Goal: Transaction & Acquisition: Download file/media

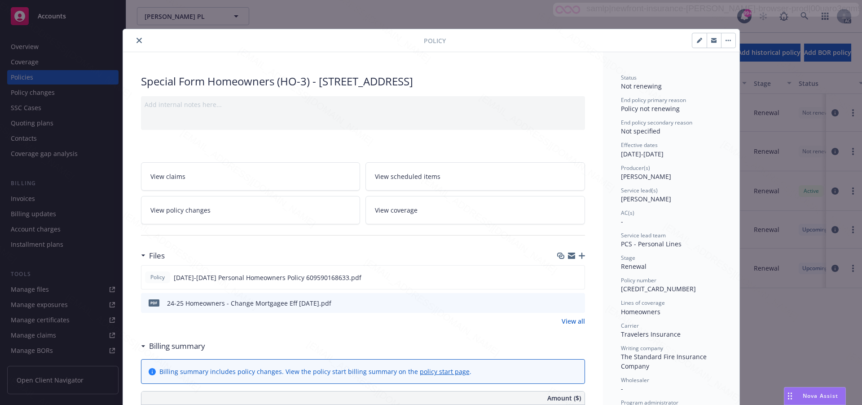
click at [137, 38] on icon "close" at bounding box center [139, 40] width 5 height 5
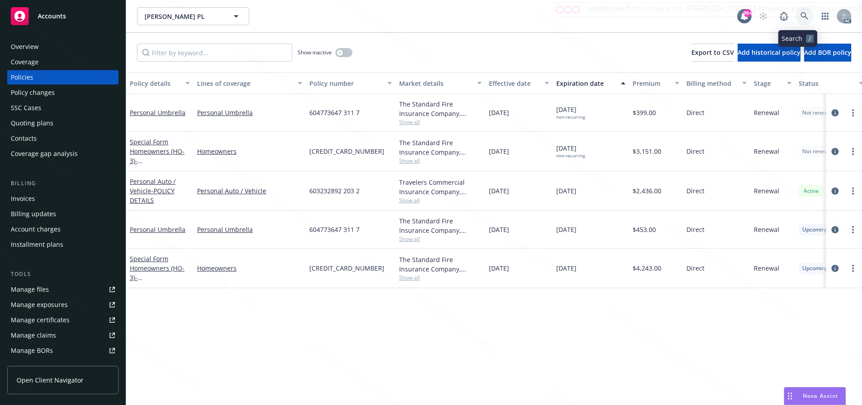
click at [801, 15] on icon at bounding box center [805, 16] width 8 height 8
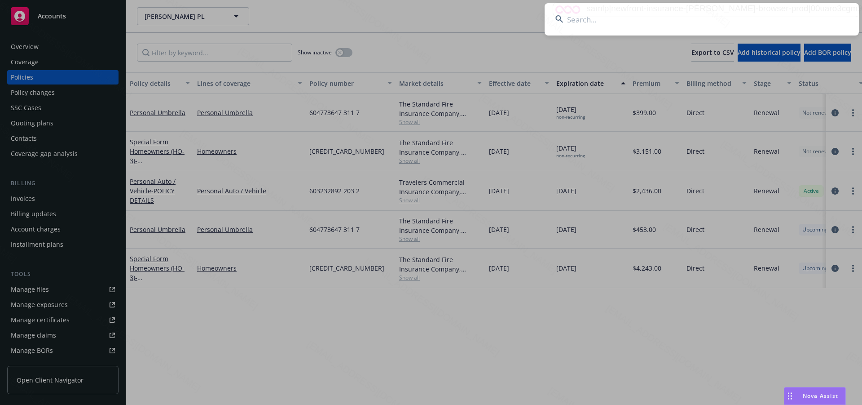
paste input "[PERSON_NAME] & [PERSON_NAME]"
type input "[PERSON_NAME] & [PERSON_NAME]"
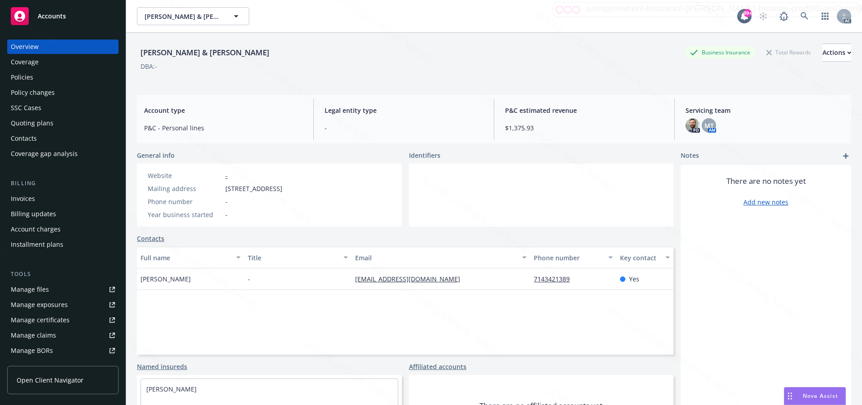
click at [35, 77] on div "Policies" at bounding box center [63, 77] width 104 height 14
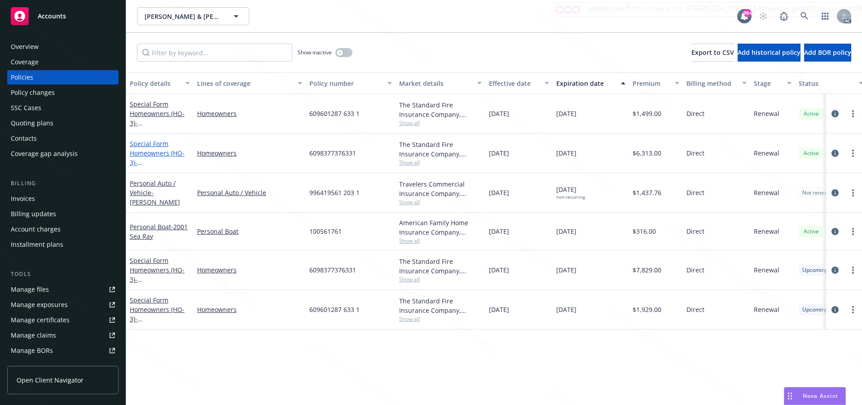
click at [154, 152] on link "Special Form Homeowners (HO-3) - 9462 Breakwater Cir Huntington Beach, CA 92646" at bounding box center [158, 157] width 57 height 37
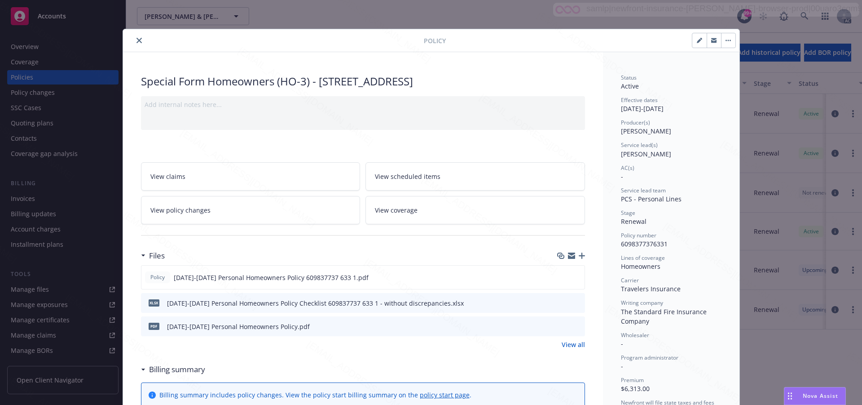
click at [568, 345] on link "View all" at bounding box center [573, 343] width 23 height 9
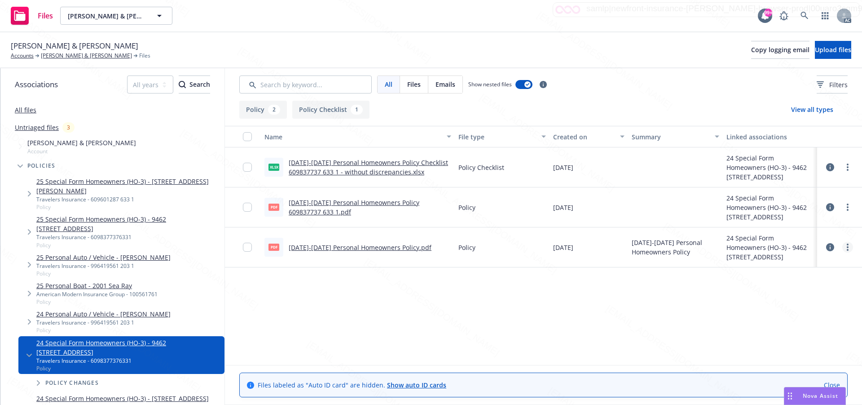
click at [848, 243] on icon "more" at bounding box center [848, 246] width 2 height 7
click at [791, 283] on link "Download" at bounding box center [807, 283] width 89 height 18
click at [847, 207] on circle "more" at bounding box center [848, 207] width 2 height 2
click at [791, 245] on link "Download" at bounding box center [807, 243] width 89 height 18
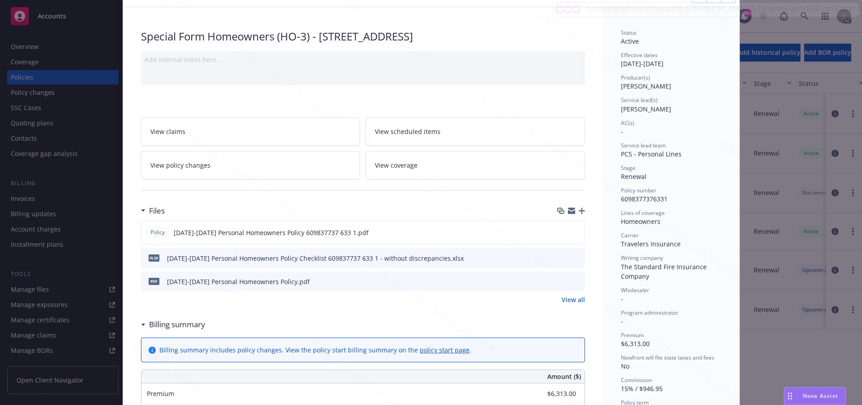
scroll to position [135, 0]
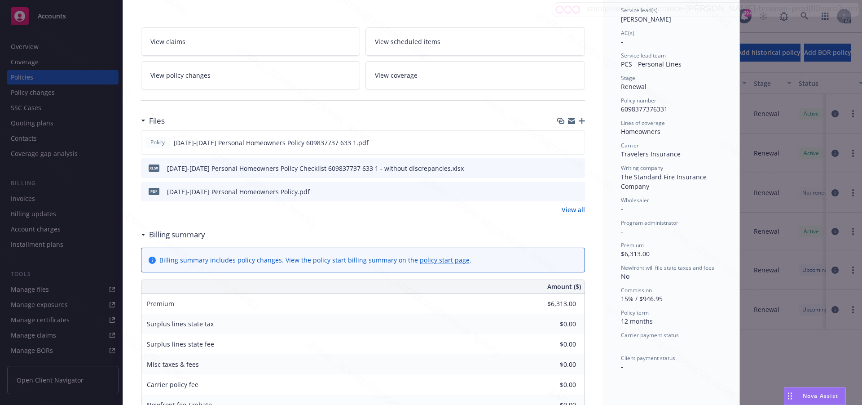
click at [245, 77] on link "View policy changes" at bounding box center [251, 75] width 220 height 28
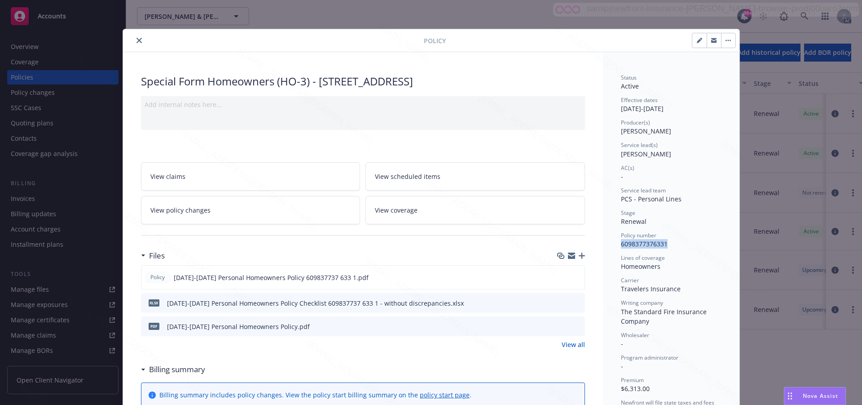
drag, startPoint x: 668, startPoint y: 244, endPoint x: 616, endPoint y: 245, distance: 52.1
click at [568, 345] on link "View all" at bounding box center [573, 343] width 23 height 9
